Goal: Transaction & Acquisition: Purchase product/service

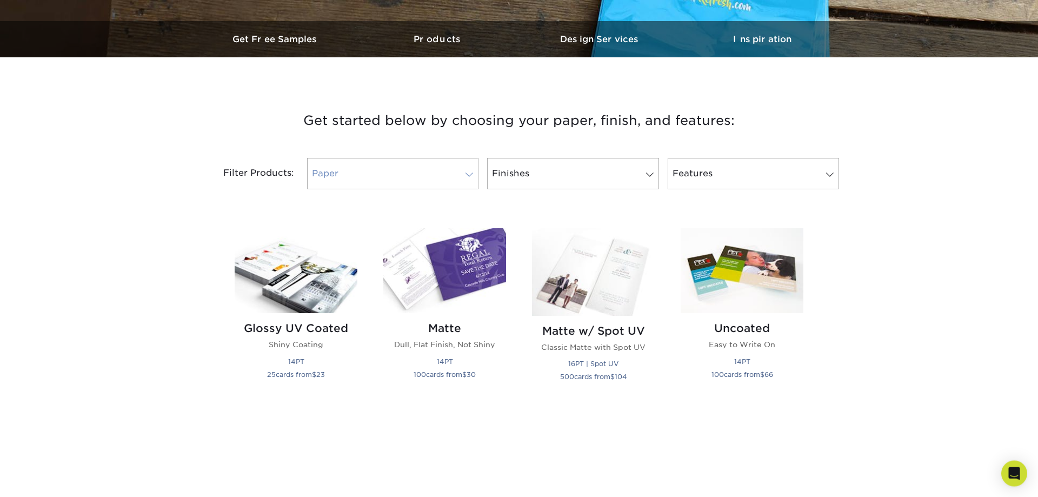
scroll to position [331, 0]
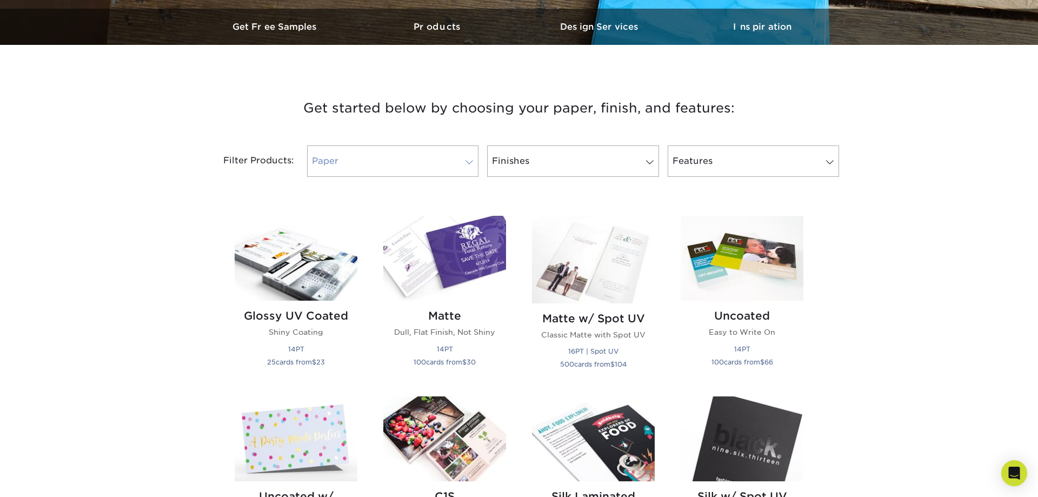
click at [374, 163] on link "Paper" at bounding box center [392, 160] width 171 height 31
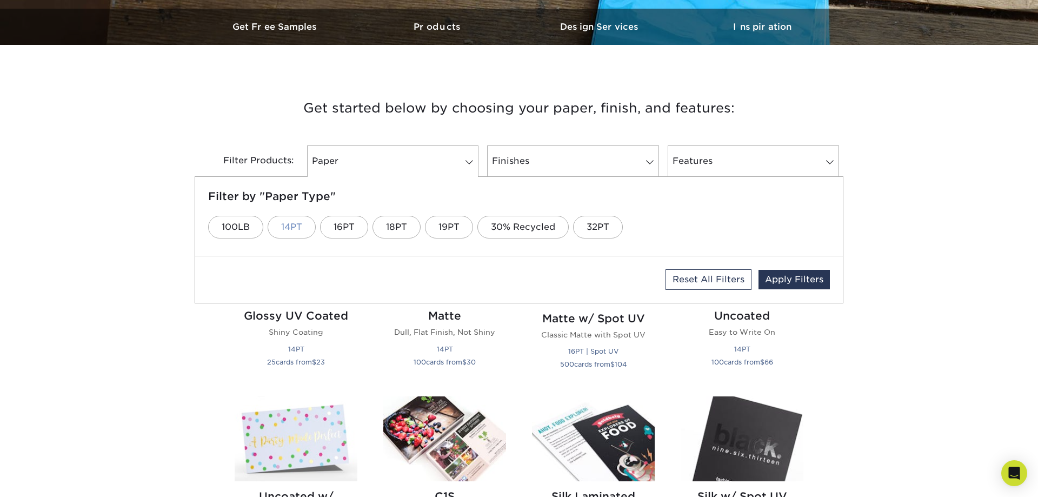
click at [314, 229] on link "14PT" at bounding box center [291, 227] width 48 height 23
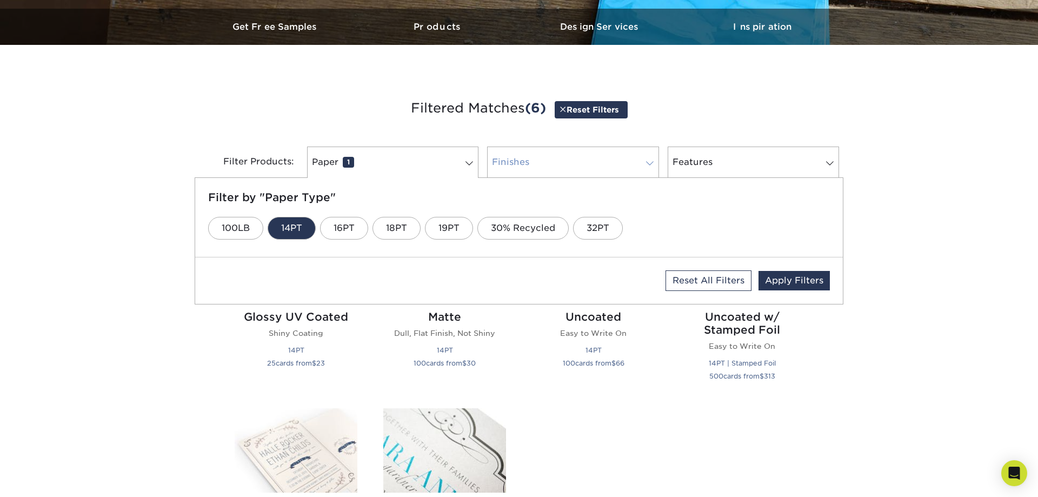
click at [563, 168] on link "Finishes 0" at bounding box center [572, 161] width 171 height 31
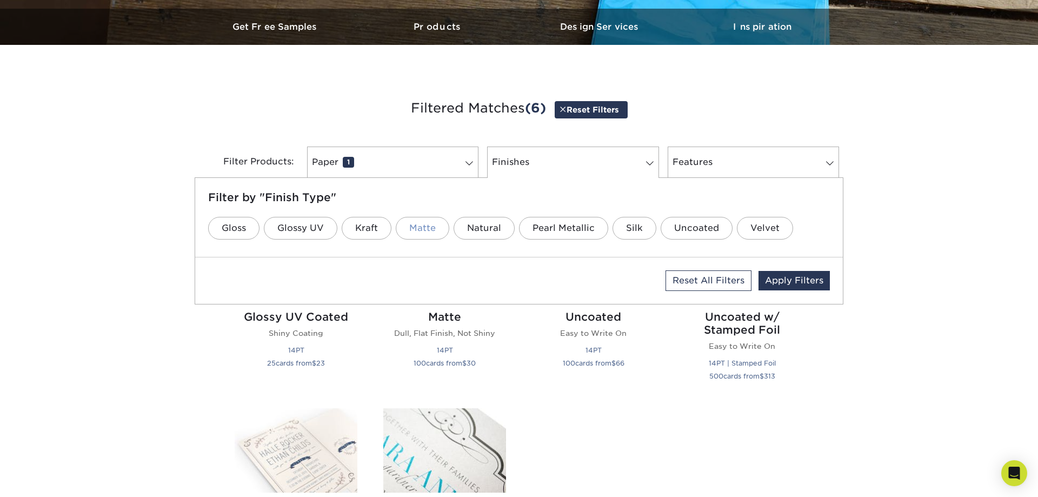
click at [432, 226] on link "Matte" at bounding box center [422, 228] width 53 height 23
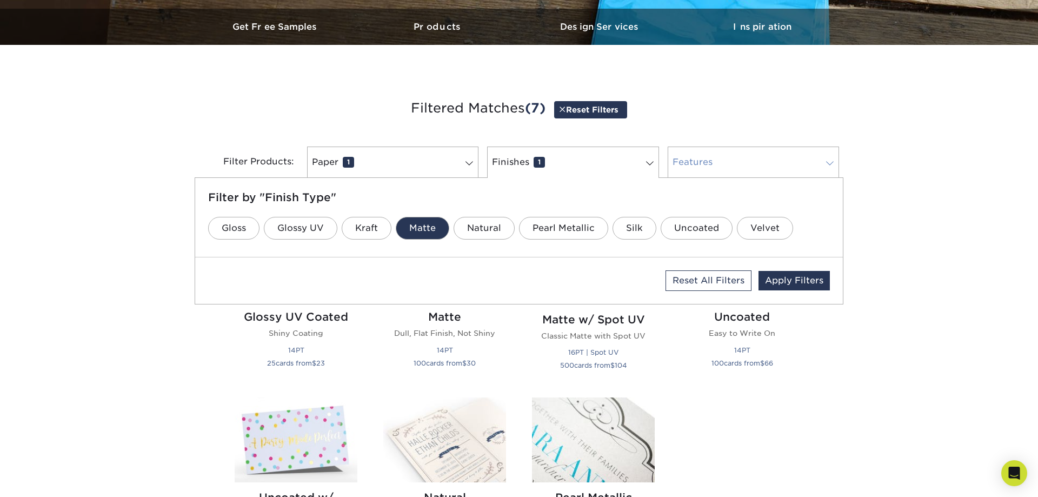
click at [773, 166] on link "Features 0" at bounding box center [752, 161] width 171 height 31
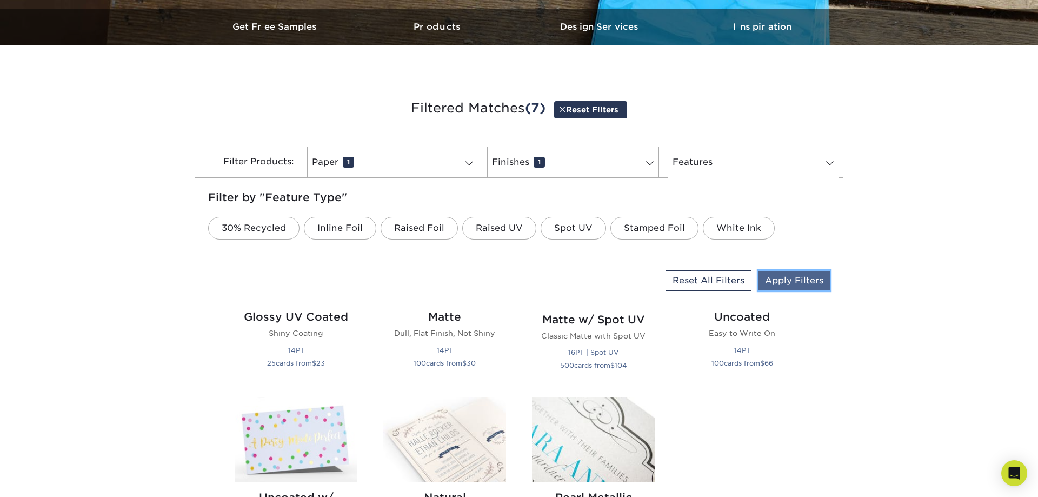
click at [793, 285] on link "Apply Filters" at bounding box center [793, 280] width 71 height 19
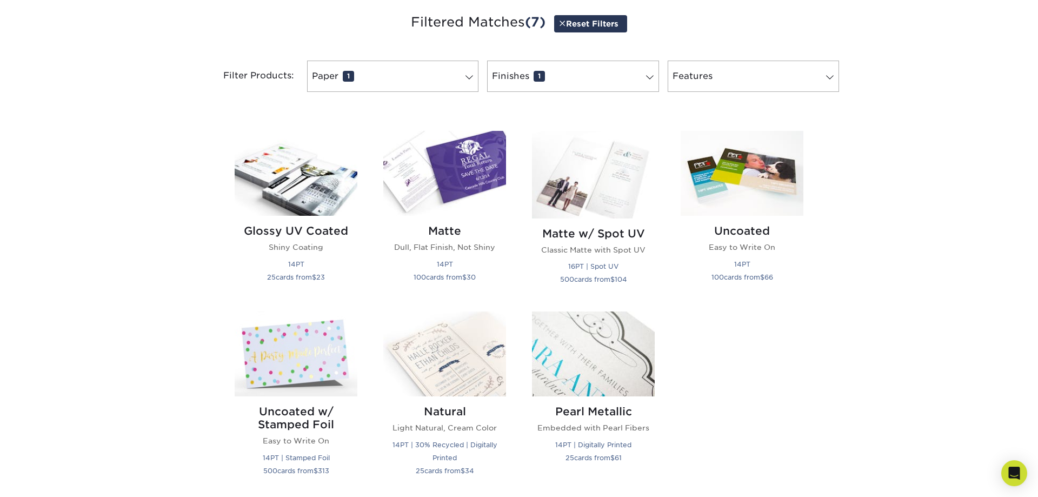
scroll to position [441, 0]
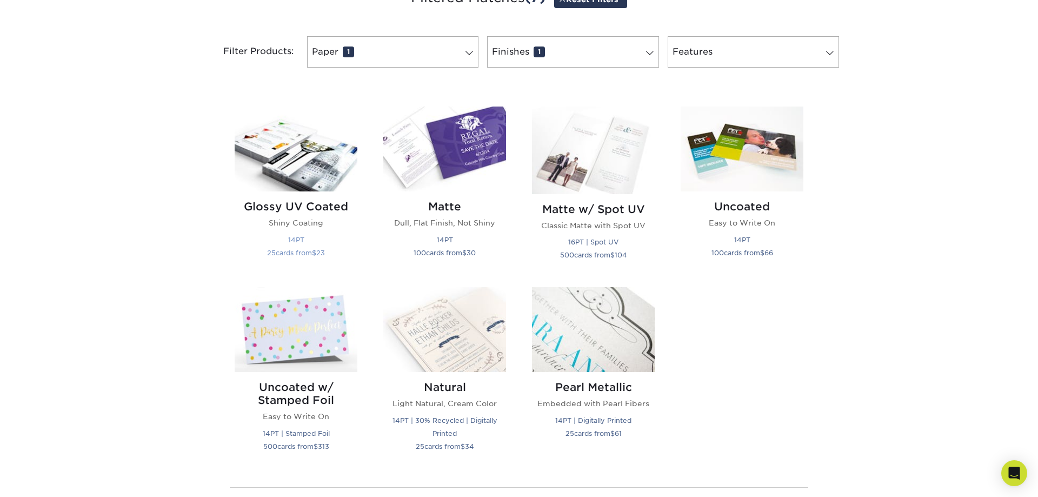
click at [282, 161] on img at bounding box center [296, 148] width 123 height 85
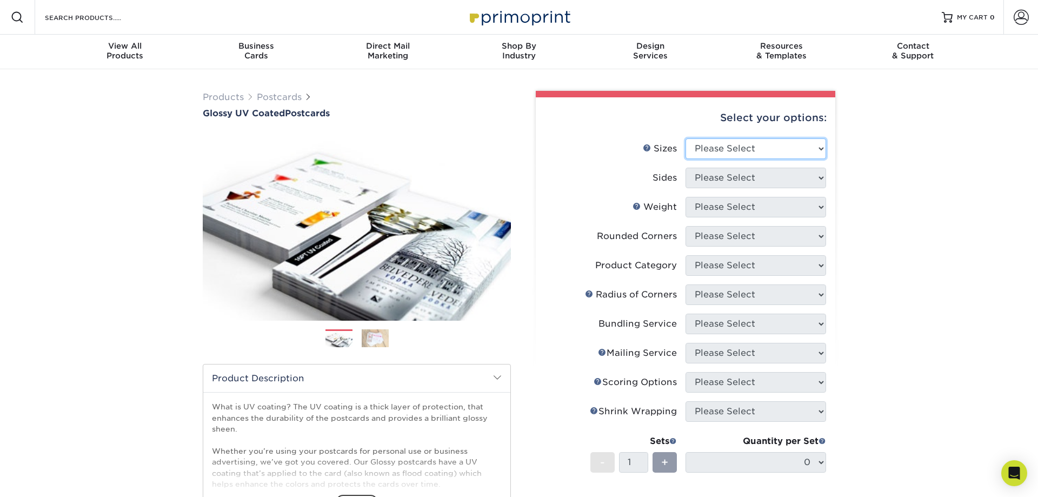
select select "6.00x9.00"
click option "6" x 9"" at bounding box center [0, 0] width 0 height 0
click at [685, 168] on select "Please Select Print Both Sides Print Front Only" at bounding box center [755, 178] width 140 height 21
select select "13abbda7-1d64-4f25-8bb2-c179b224825d"
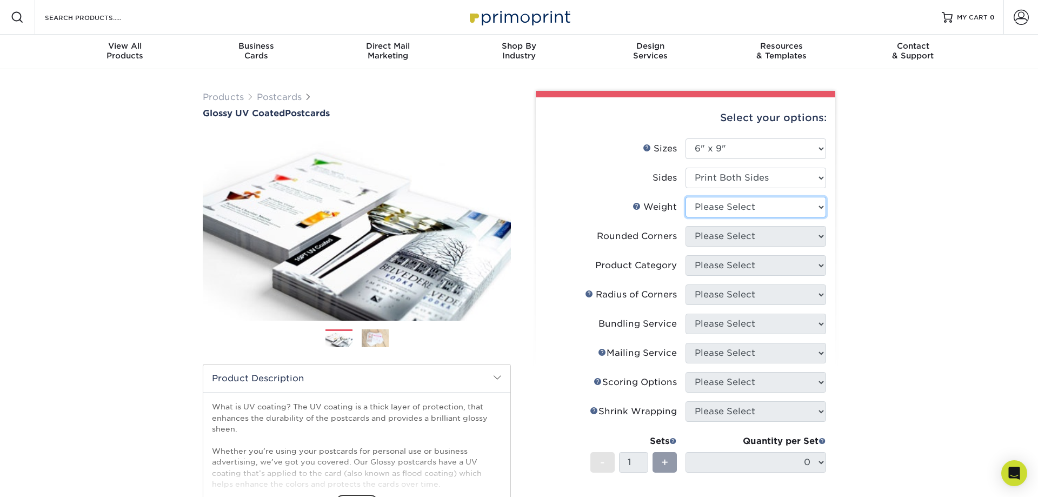
click at [685, 197] on select "Please Select 16PT 14PT 18PT C1S" at bounding box center [755, 207] width 140 height 21
select select "16PT"
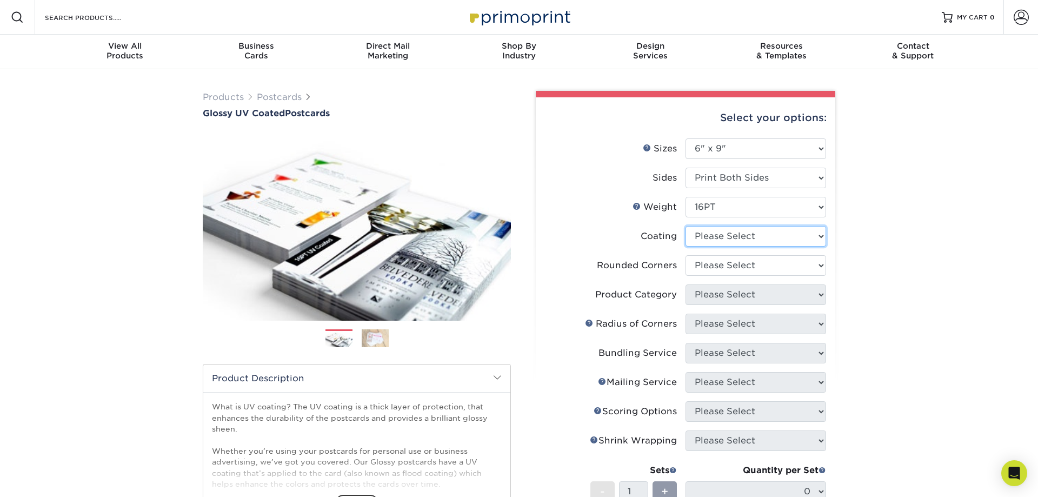
click at [685, 226] on select at bounding box center [755, 236] width 140 height 21
select select "ae367451-b2b8-45df-a344-0f05b6a12993"
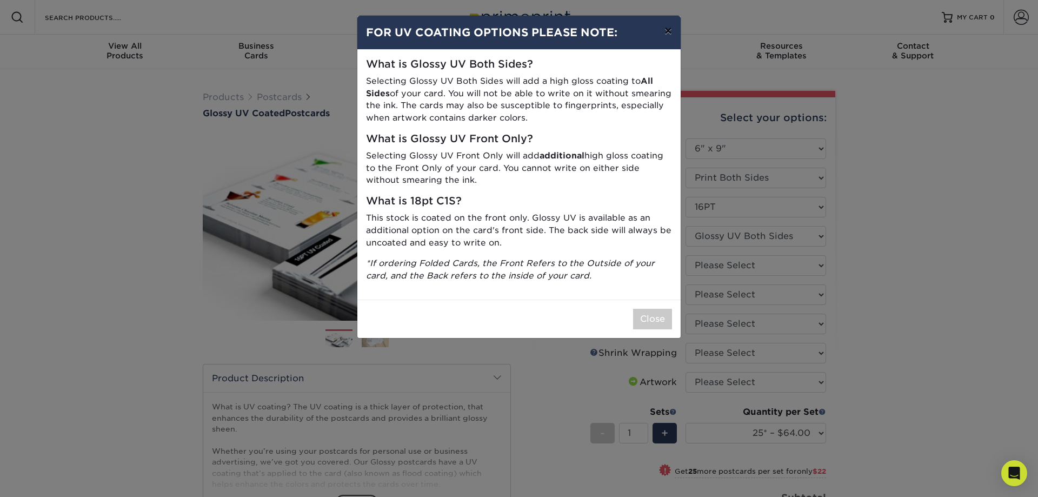
click at [666, 32] on button "×" at bounding box center [667, 31] width 25 height 30
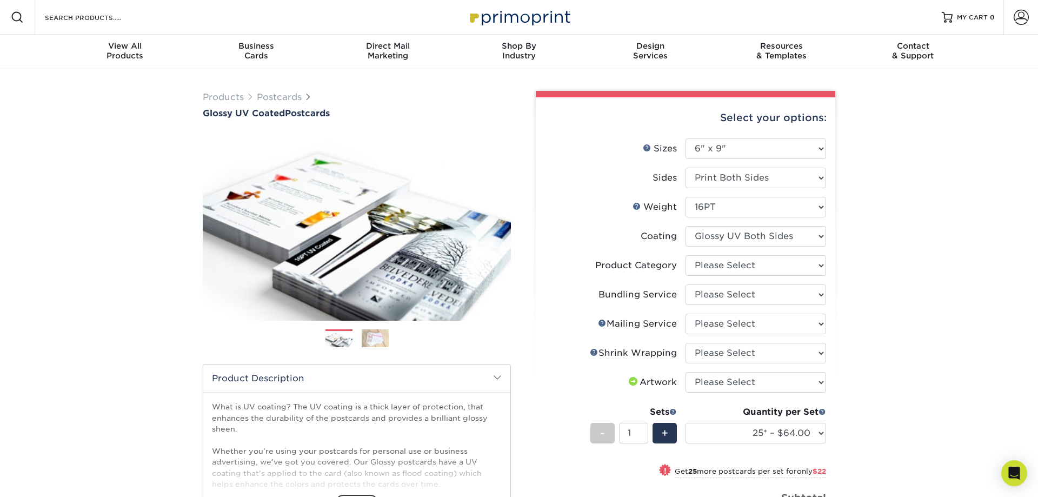
click at [870, 218] on div "Products Postcards Glossy UV Coated Postcards Previous Next show more 25" at bounding box center [519, 395] width 1038 height 652
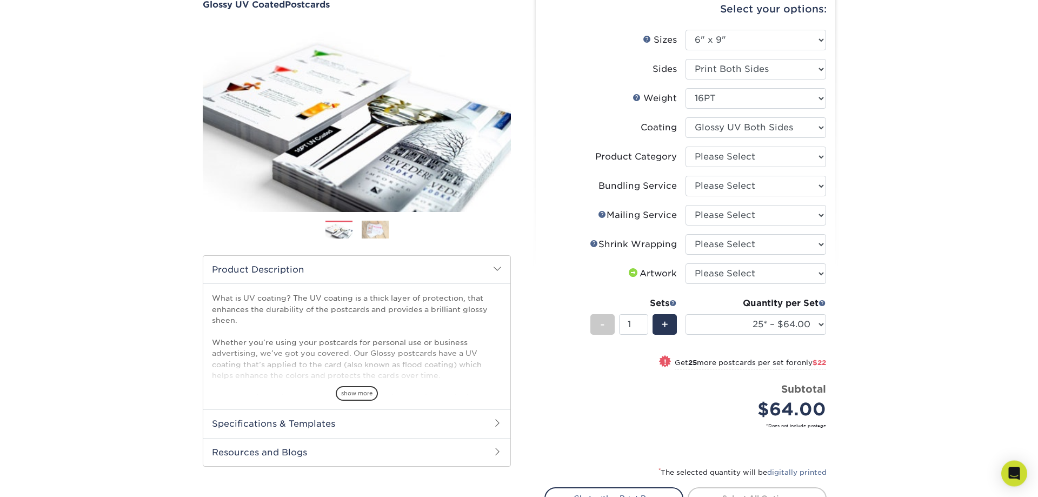
scroll to position [110, 0]
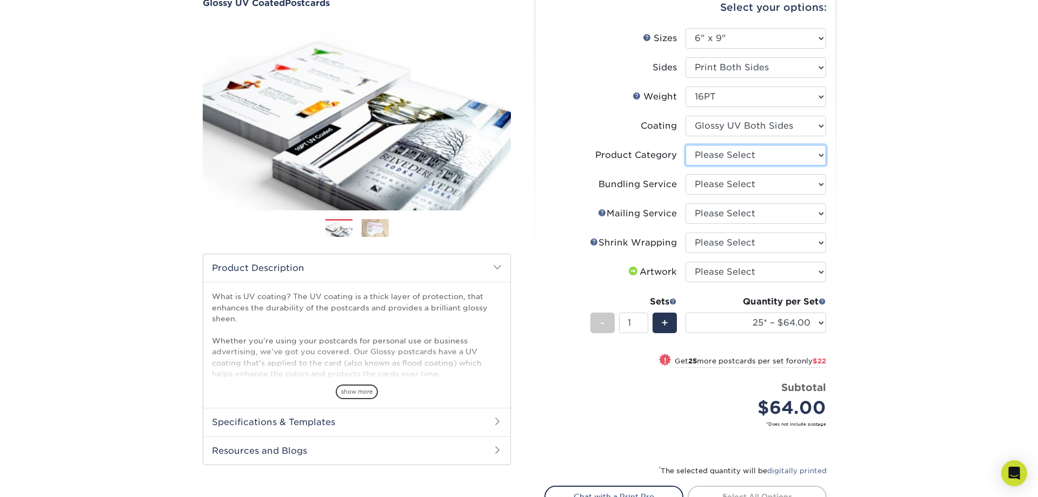
click at [685, 145] on select "Please Select Postcards" at bounding box center [755, 155] width 140 height 21
select select "9b7272e0-d6c8-4c3c-8e97-d3a1bcdab858"
click option "Postcards" at bounding box center [0, 0] width 0 height 0
click at [685, 174] on select "Please Select No Bundling Services Yes, Bundles of 50 (+2 Days) Yes, Bundles of…" at bounding box center [755, 184] width 140 height 21
select select "58689abb-25c0-461c-a4c3-a80b627d6649"
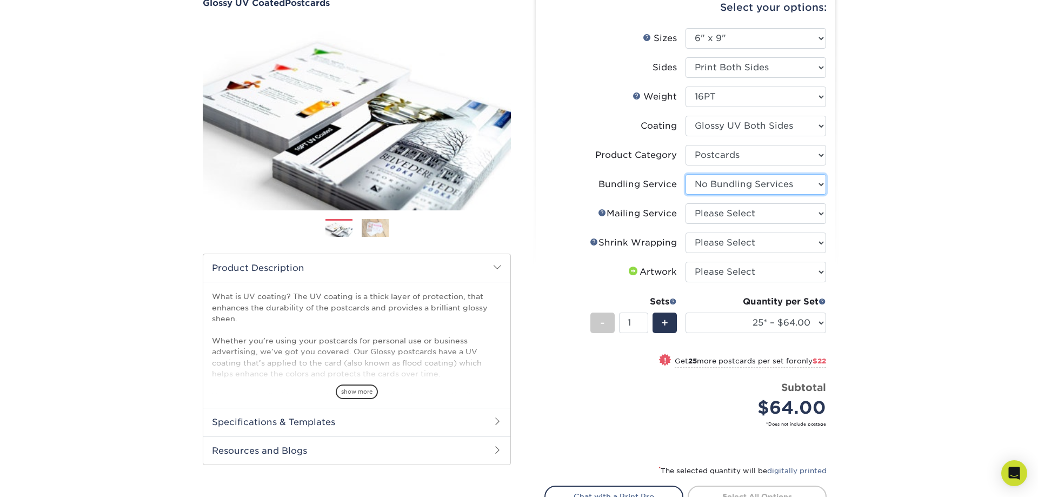
click option "No Bundling Services" at bounding box center [0, 0] width 0 height 0
click at [685, 203] on select "Please Select No Direct Mailing Service No, I will mail/stamp/imprint Direct Ma…" at bounding box center [755, 213] width 140 height 21
select select "3e5e9bdd-d78a-4c28-a41d-fe1407925ca6"
click option "No Direct Mailing Service" at bounding box center [0, 0] width 0 height 0
click at [685, 232] on select "Please Select No Shrink Wrapping Shrink Wrap 100 Per Package Shrink Wrap 50 Per…" at bounding box center [755, 242] width 140 height 21
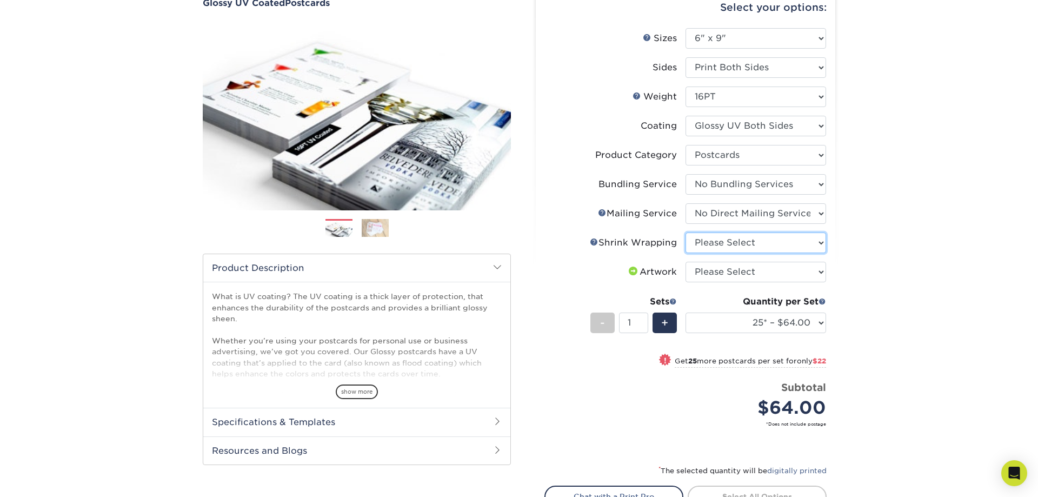
select select "c8749376-e7da-41d0-b3dc-647faf84d907"
click option "No Shrink Wrapping" at bounding box center [0, 0] width 0 height 0
click at [685, 174] on select "Please Select No Bundling Services Yes, Bundles of 50 (+2 Days) Yes, Bundles of…" at bounding box center [755, 184] width 140 height 21
click at [759, 188] on select "Please Select No Bundling Services Yes, Bundles of 50 (+2 Days) Yes, Bundles of…" at bounding box center [755, 184] width 140 height 21
click at [685, 262] on select "Please Select I will upload files I need a design - $150" at bounding box center [755, 272] width 140 height 21
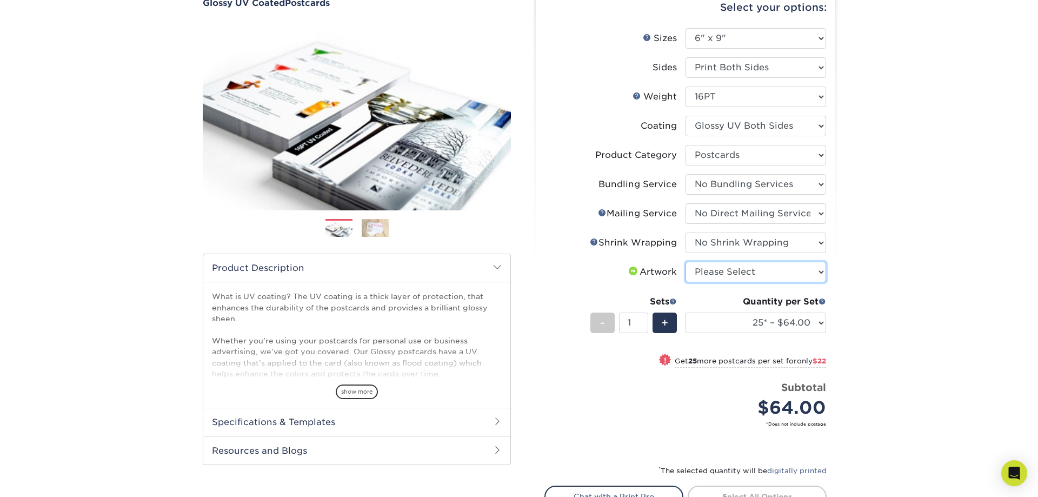
select select "upload"
click option "I will upload files" at bounding box center [0, 0] width 0 height 0
click at [825, 301] on span at bounding box center [822, 301] width 8 height 8
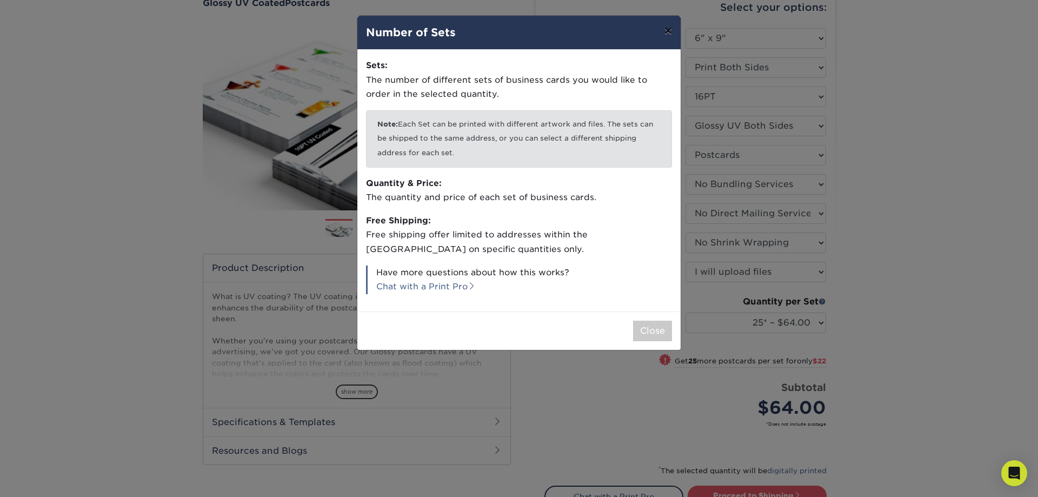
click at [667, 29] on button "×" at bounding box center [667, 31] width 25 height 30
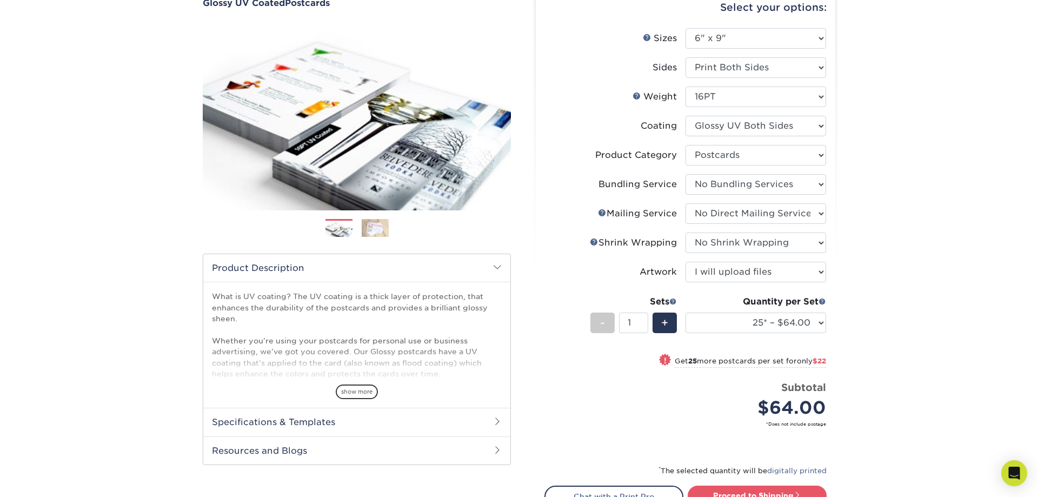
click at [923, 215] on div "Products Postcards Glossy UV Coated Postcards Previous Next show more 25" at bounding box center [519, 285] width 1038 height 652
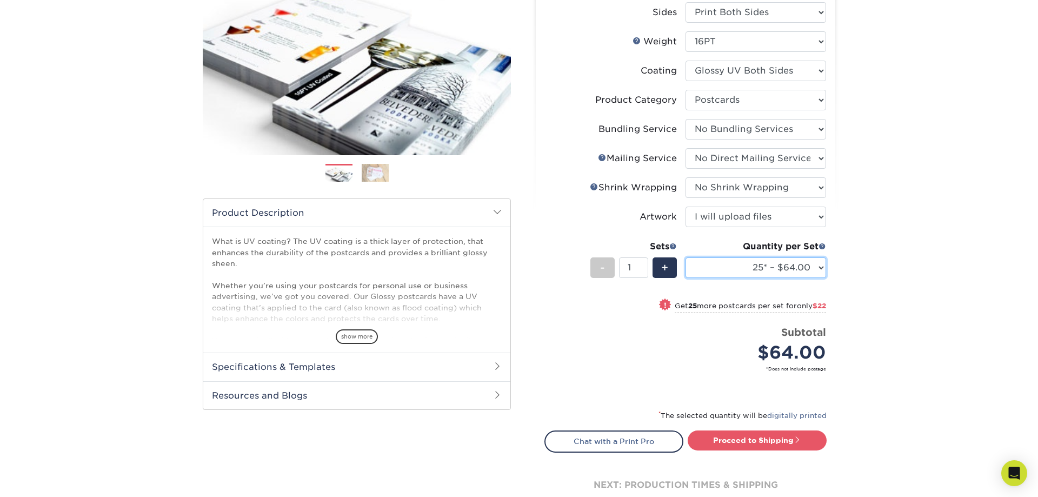
click at [685, 257] on select "25* – $64.00 50* – $86.00 75* – $100.00 100* – $133.00 250* – $224.00 500 – $27…" at bounding box center [755, 267] width 140 height 21
select select "20000 – $3227.00"
click option "20000 – $3227.00" at bounding box center [0, 0] width 0 height 0
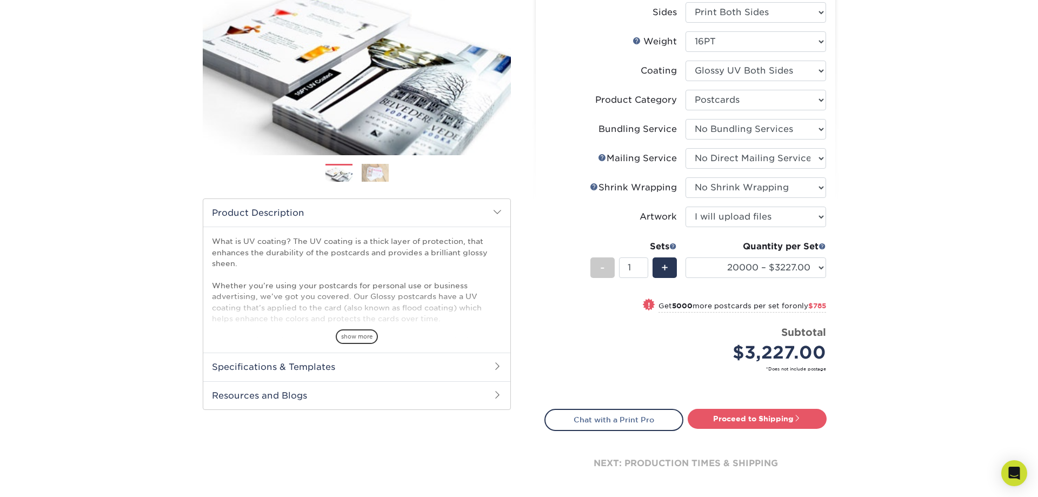
click at [879, 348] on div "Products Postcards Glossy UV Coated Postcards Previous Next show more 25" at bounding box center [519, 219] width 1038 height 631
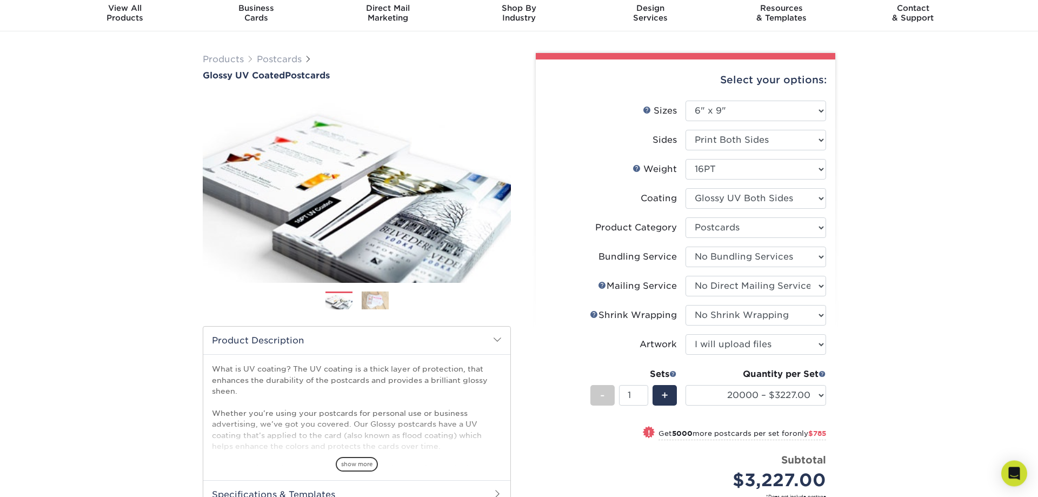
scroll to position [55, 0]
